Goal: Task Accomplishment & Management: Use online tool/utility

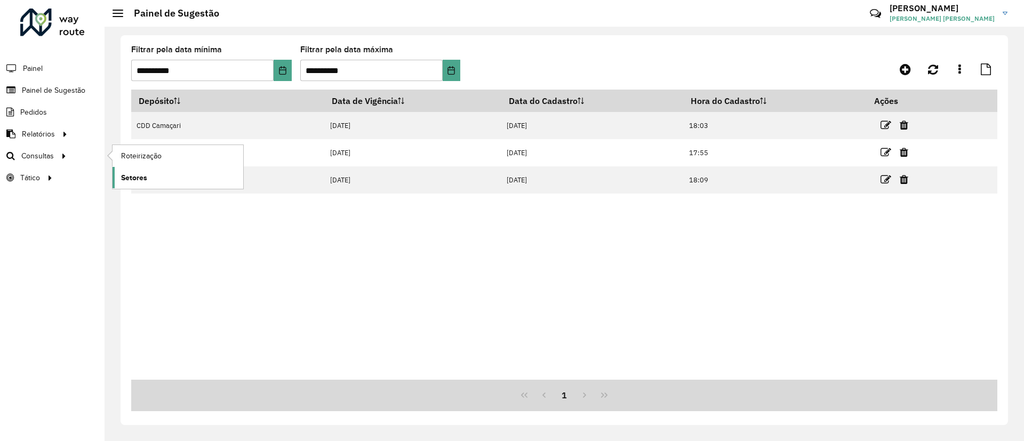
click at [124, 175] on span "Setores" at bounding box center [134, 177] width 26 height 11
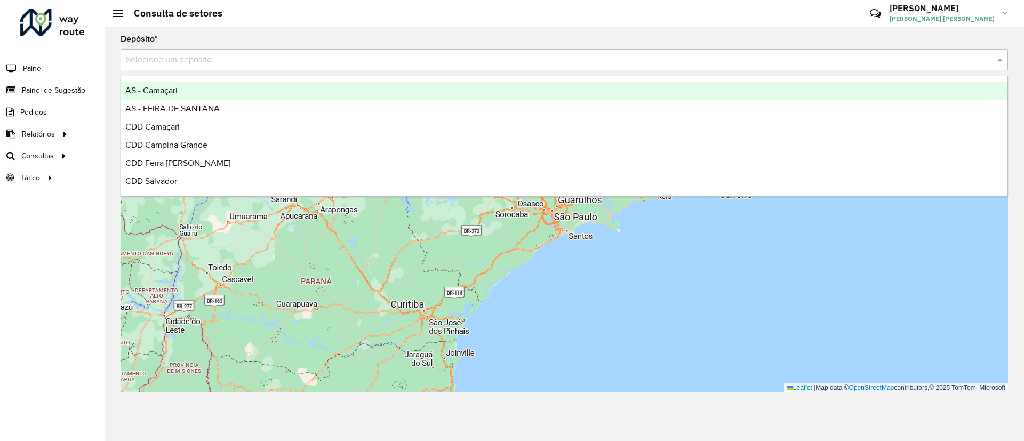
click at [227, 63] on input "text" at bounding box center [553, 60] width 855 height 13
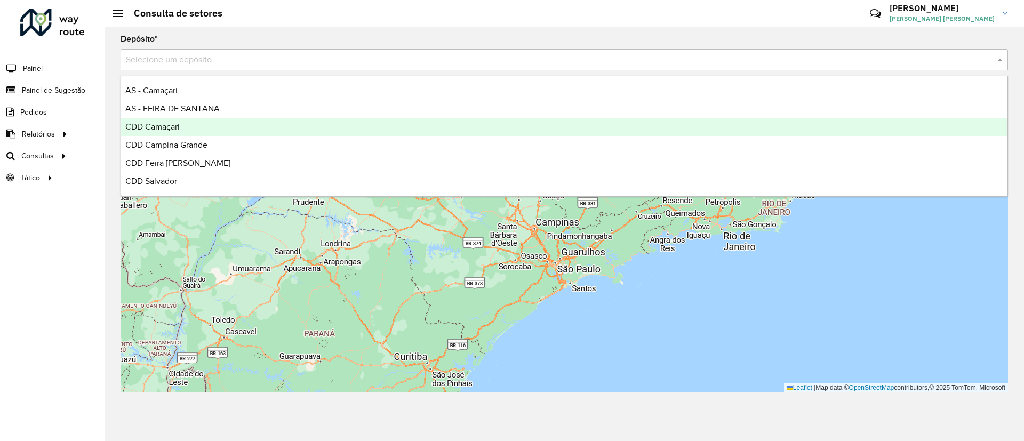
click at [244, 128] on div "CDD Camaçari" at bounding box center [564, 127] width 886 height 18
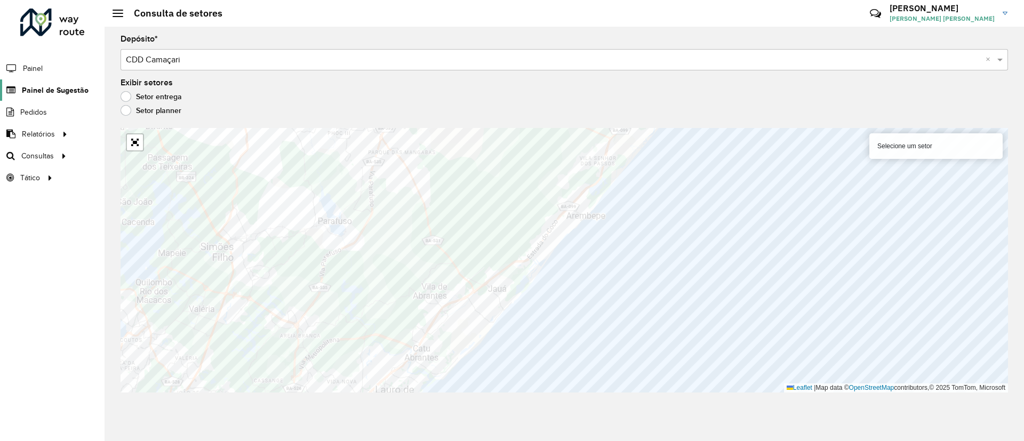
click at [47, 91] on span "Painel de Sugestão" at bounding box center [55, 90] width 67 height 11
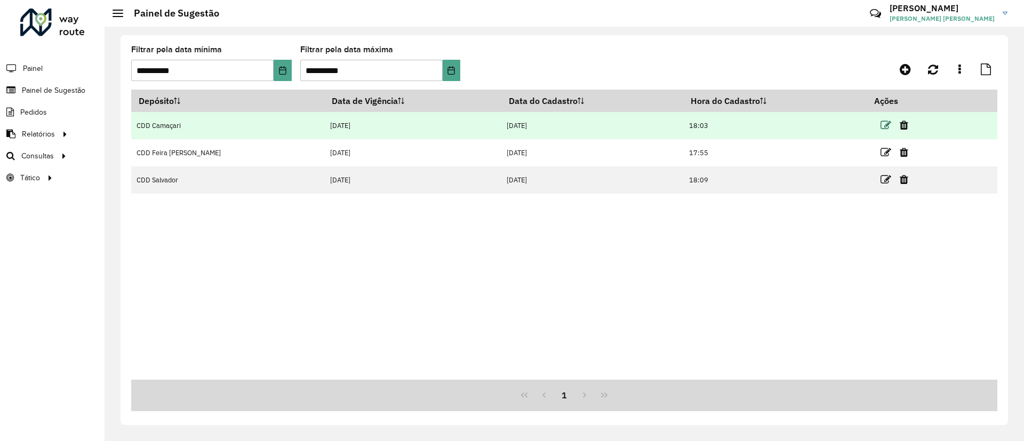
click at [880, 128] on icon at bounding box center [885, 125] width 11 height 11
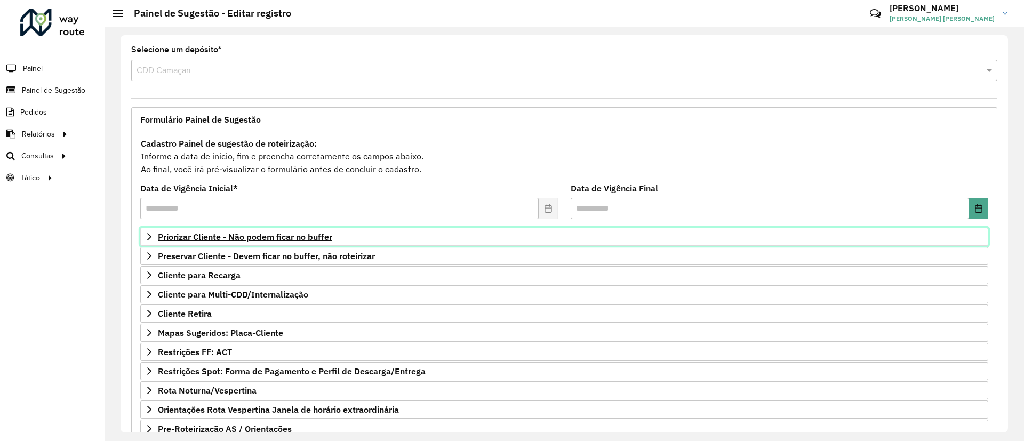
click at [246, 237] on span "Priorizar Cliente - Não podem ficar no buffer" at bounding box center [245, 237] width 174 height 9
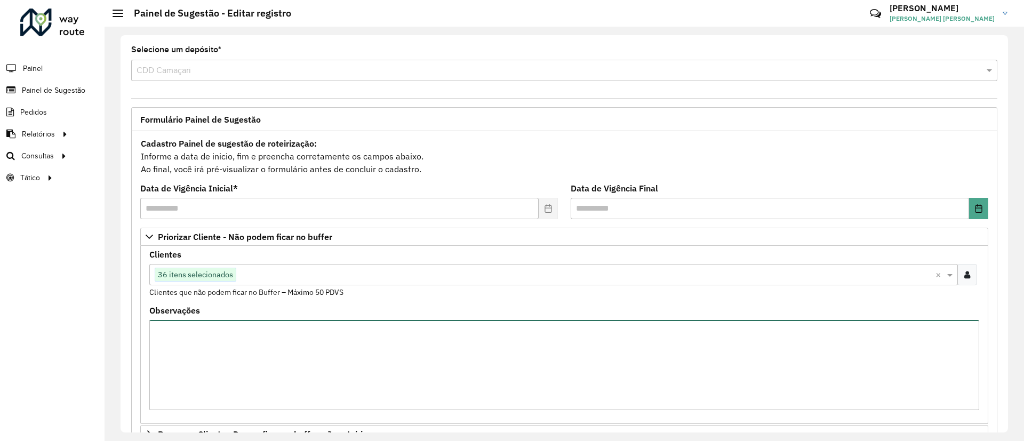
click at [268, 331] on textarea "Observações" at bounding box center [564, 365] width 830 height 90
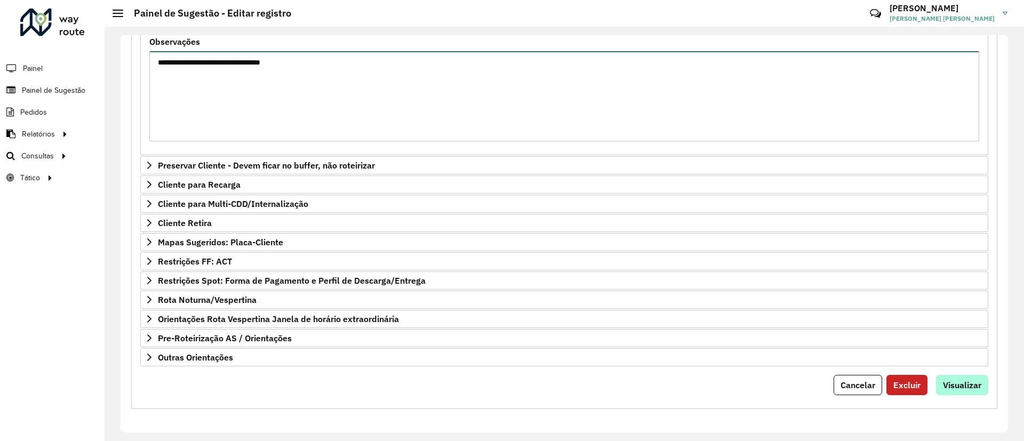
type textarea "**********"
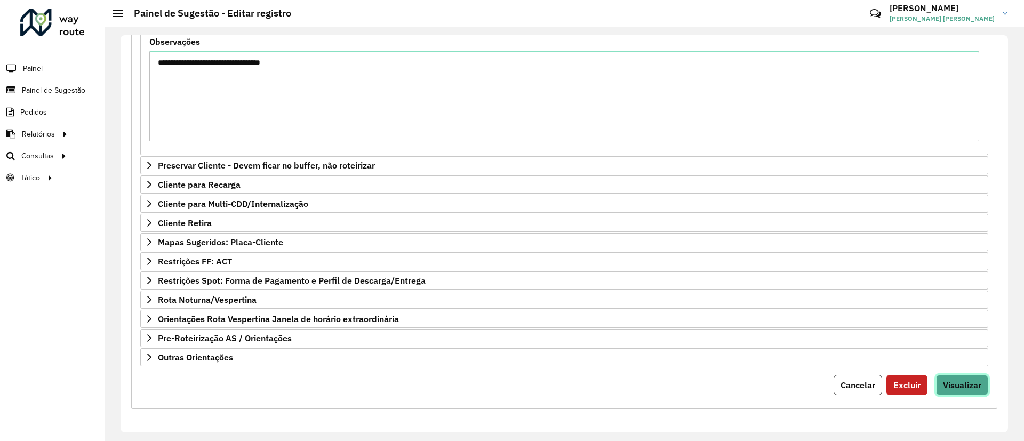
click at [946, 378] on button "Visualizar" at bounding box center [962, 385] width 52 height 20
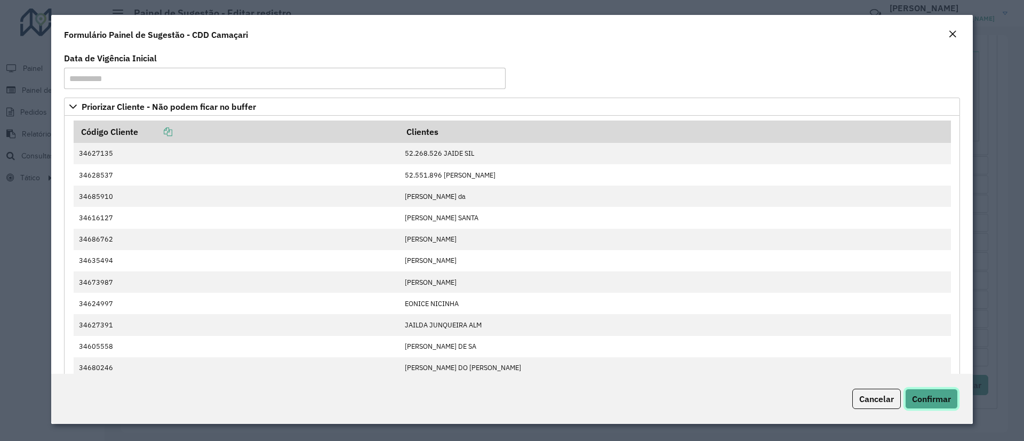
click at [935, 391] on button "Confirmar" at bounding box center [931, 399] width 53 height 20
